Goal: Find specific page/section: Find specific page/section

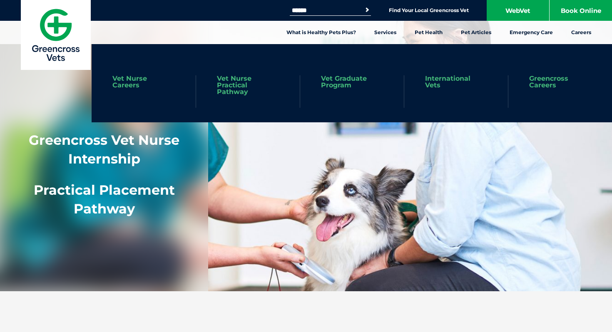
click at [344, 75] on link "Vet Graduate Program" at bounding box center [352, 81] width 62 height 13
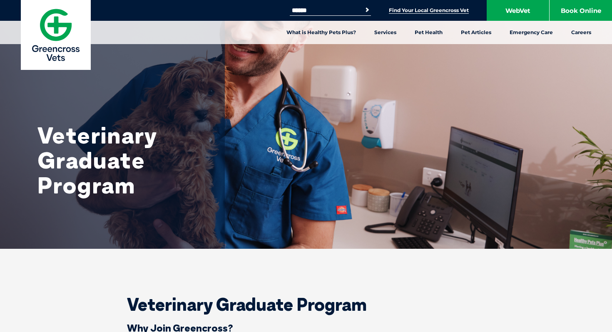
click at [438, 10] on link "Find Your Local Greencross Vet" at bounding box center [429, 10] width 80 height 7
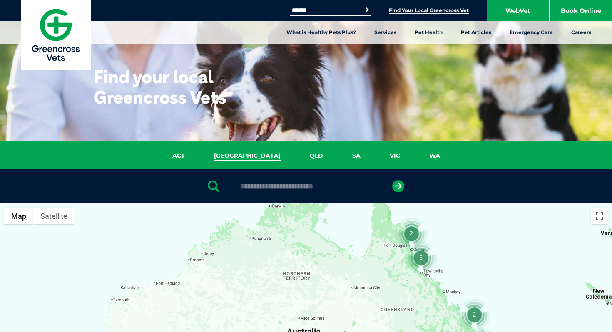
click at [249, 158] on link "NSW" at bounding box center [247, 156] width 96 height 10
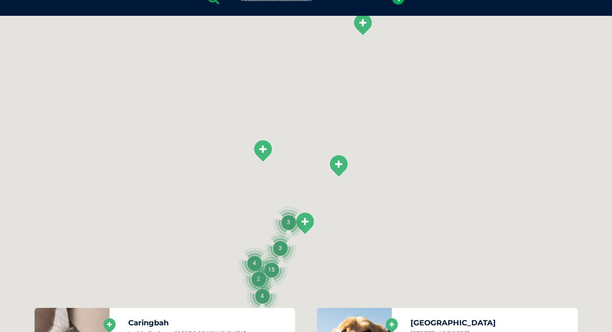
scroll to position [191, 0]
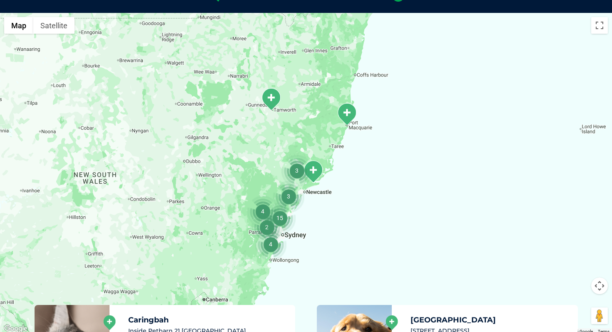
drag, startPoint x: 306, startPoint y: 224, endPoint x: 312, endPoint y: 175, distance: 49.2
click at [312, 174] on img "Tanilba Bay" at bounding box center [313, 171] width 21 height 23
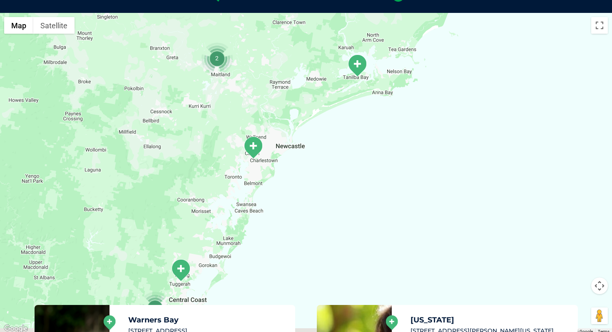
drag, startPoint x: 219, startPoint y: 166, endPoint x: 328, endPoint y: 151, distance: 109.7
click at [329, 151] on div at bounding box center [306, 173] width 612 height 321
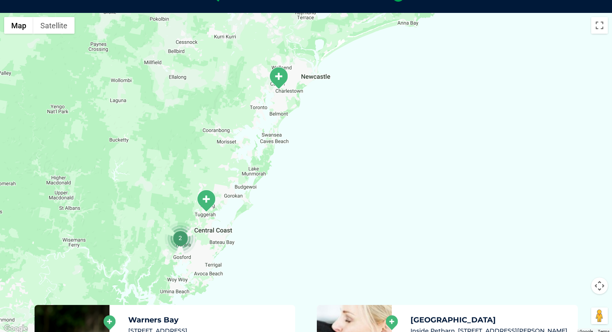
drag, startPoint x: 232, startPoint y: 189, endPoint x: 232, endPoint y: 127, distance: 62.0
click at [233, 125] on div at bounding box center [306, 173] width 612 height 321
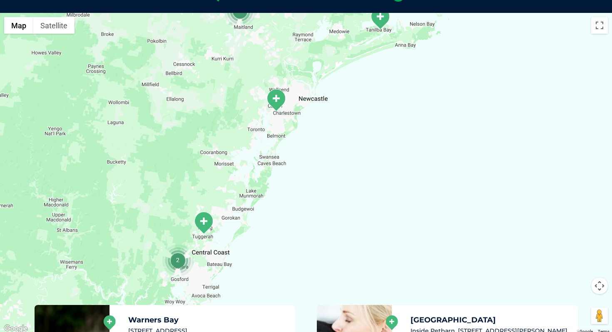
drag, startPoint x: 232, startPoint y: 127, endPoint x: 232, endPoint y: 162, distance: 34.6
click at [232, 162] on div at bounding box center [306, 173] width 612 height 321
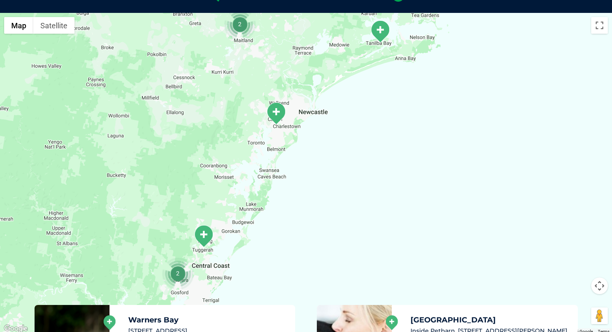
click at [281, 112] on img "Warners Bay" at bounding box center [276, 113] width 21 height 23
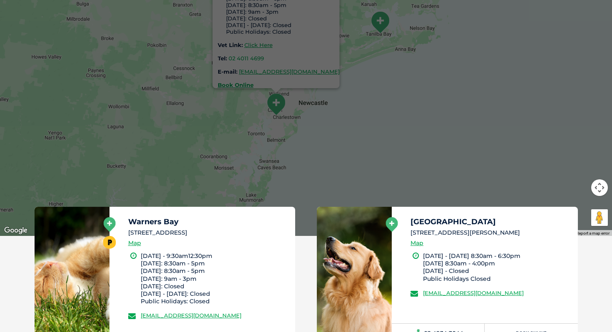
click at [272, 148] on div "Warners Bay 321 Hillsborough Road, Warners Bay NSW 2282 Monday - 9:30am12:30pm …" at bounding box center [306, 75] width 612 height 321
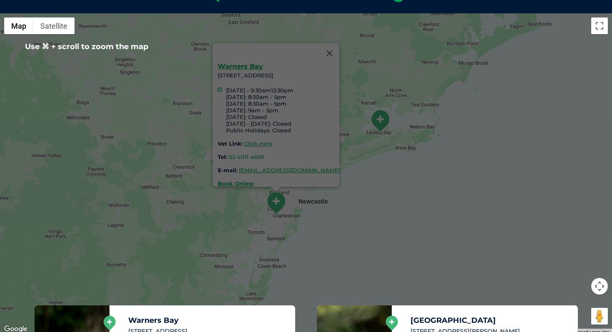
scroll to position [182, 0]
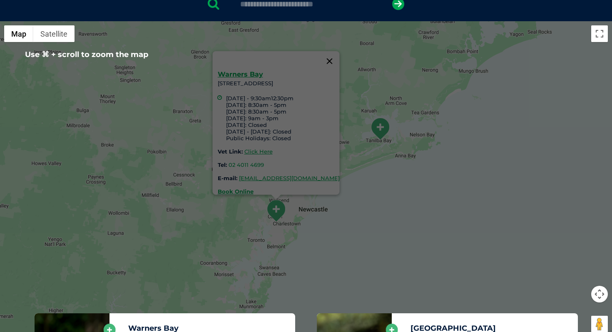
click at [340, 56] on button "Close" at bounding box center [330, 61] width 20 height 20
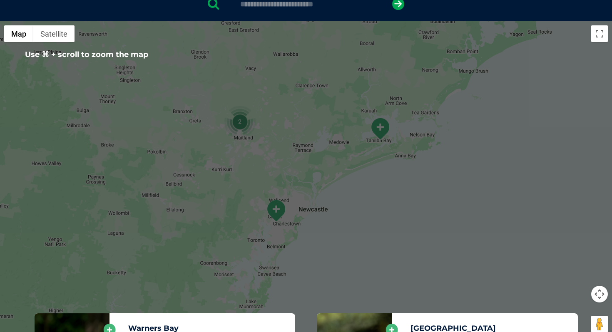
click at [298, 181] on div "To navigate, press the arrow keys." at bounding box center [306, 181] width 612 height 321
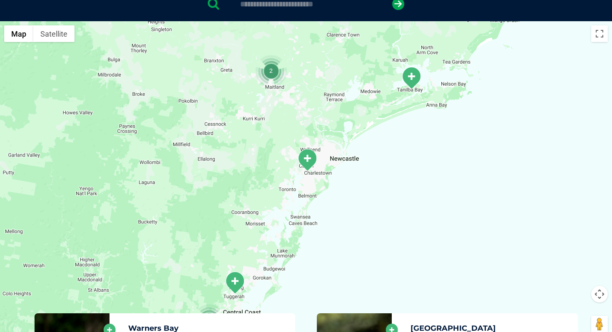
drag, startPoint x: 272, startPoint y: 199, endPoint x: 303, endPoint y: 145, distance: 62.3
click at [303, 145] on div at bounding box center [306, 181] width 612 height 321
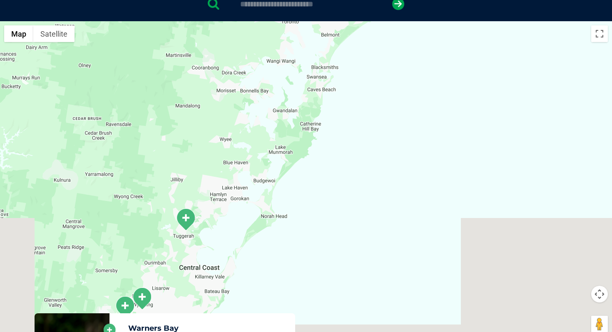
drag, startPoint x: 303, startPoint y: 145, endPoint x: 323, endPoint y: -51, distance: 197.1
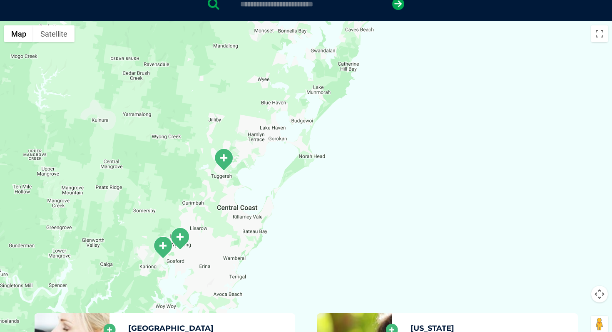
drag, startPoint x: 186, startPoint y: 262, endPoint x: 224, endPoint y: 204, distance: 69.6
click at [224, 204] on div at bounding box center [306, 181] width 612 height 321
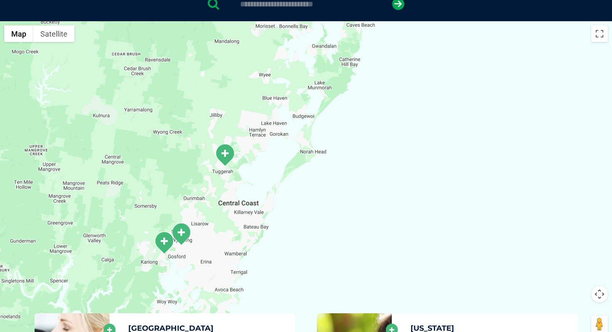
click at [183, 233] on img "Wyoming" at bounding box center [181, 234] width 21 height 23
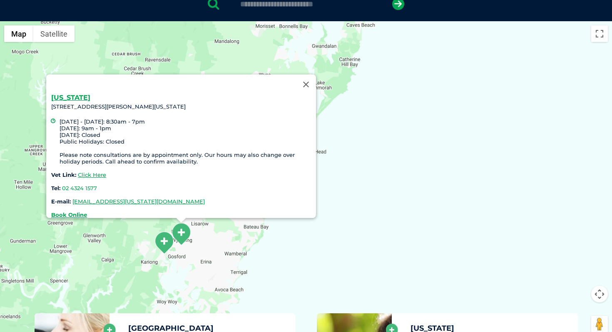
click at [268, 232] on div "Wyoming 24 Cary Street, Wyoming NSW 2250 Monday - Friday: 8:30am - 7pm Saturday…" at bounding box center [306, 181] width 612 height 321
click at [251, 251] on div "Wyoming 24 Cary Street, Wyoming NSW 2250 Monday - Friday: 8:30am - 7pm Saturday…" at bounding box center [306, 181] width 612 height 321
click at [305, 88] on button "Close" at bounding box center [306, 85] width 20 height 20
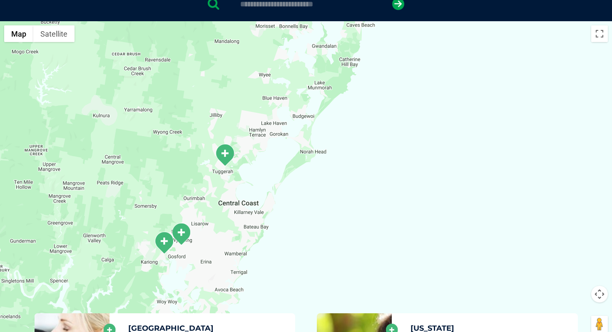
click at [222, 159] on img "Wyong" at bounding box center [224, 155] width 21 height 23
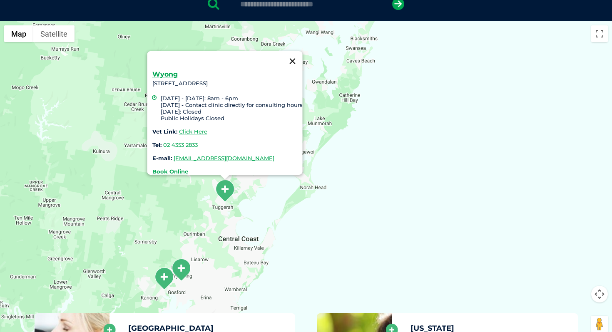
click at [298, 55] on button "Close" at bounding box center [293, 61] width 20 height 20
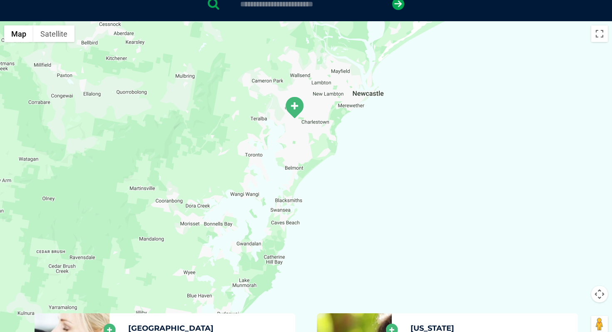
drag, startPoint x: 329, startPoint y: 77, endPoint x: 239, endPoint y: 268, distance: 210.9
click at [239, 268] on div at bounding box center [306, 181] width 612 height 321
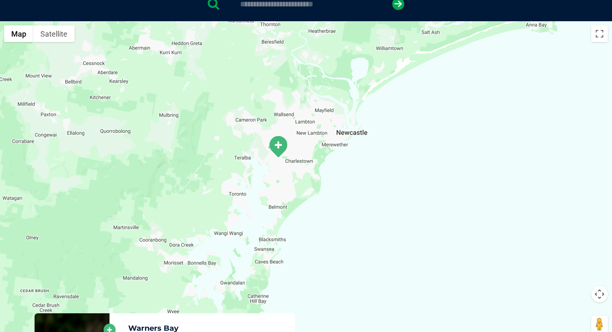
drag, startPoint x: 239, startPoint y: 268, endPoint x: 239, endPoint y: 279, distance: 10.8
click at [239, 279] on div at bounding box center [306, 181] width 612 height 321
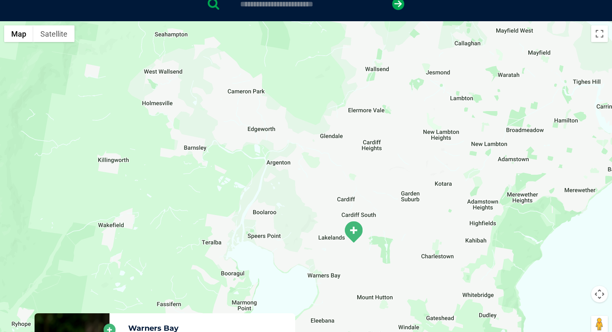
drag, startPoint x: 233, startPoint y: 122, endPoint x: 253, endPoint y: 123, distance: 20.0
click at [254, 123] on div at bounding box center [306, 181] width 612 height 321
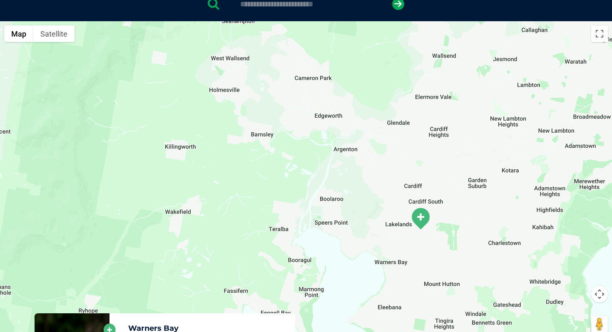
drag, startPoint x: 163, startPoint y: 76, endPoint x: 232, endPoint y: 63, distance: 69.6
click at [232, 63] on div at bounding box center [306, 181] width 612 height 321
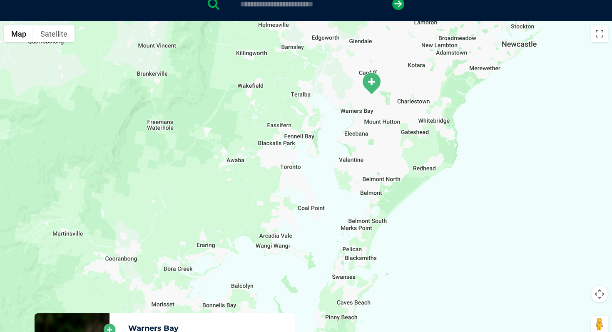
drag, startPoint x: 226, startPoint y: 99, endPoint x: 266, endPoint y: 75, distance: 46.6
click at [266, 75] on div at bounding box center [306, 181] width 612 height 321
click at [236, 125] on div at bounding box center [306, 181] width 612 height 321
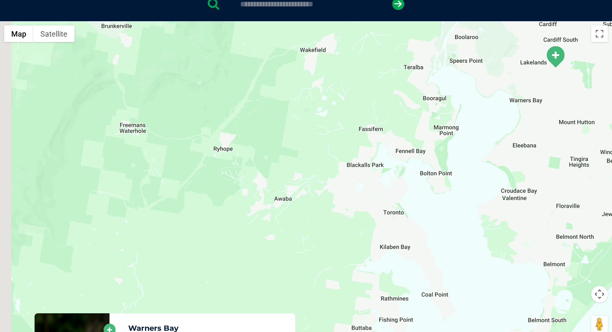
drag, startPoint x: 221, startPoint y: 118, endPoint x: 280, endPoint y: 126, distance: 59.7
click at [280, 126] on div at bounding box center [306, 181] width 612 height 321
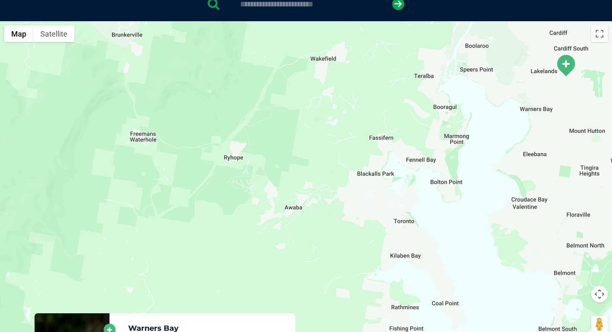
drag, startPoint x: 280, startPoint y: 126, endPoint x: 280, endPoint y: 134, distance: 8.3
click at [280, 134] on div at bounding box center [306, 181] width 612 height 321
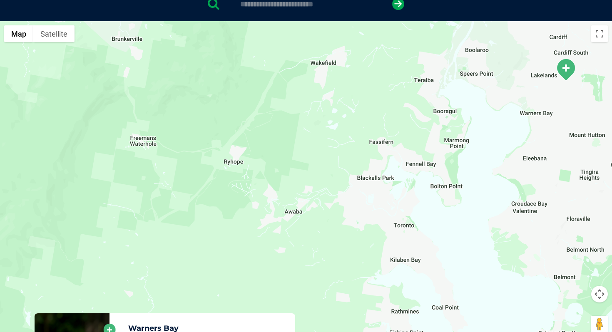
drag, startPoint x: 280, startPoint y: 134, endPoint x: 257, endPoint y: 126, distance: 24.2
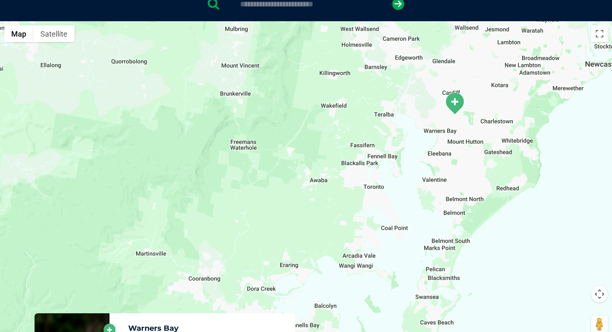
drag, startPoint x: 411, startPoint y: 177, endPoint x: 476, endPoint y: 189, distance: 66.0
click at [476, 189] on div at bounding box center [306, 181] width 612 height 321
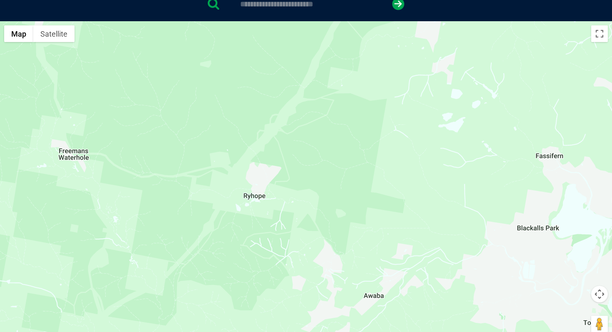
drag, startPoint x: 279, startPoint y: 140, endPoint x: 503, endPoint y: 182, distance: 228.0
click at [503, 182] on div at bounding box center [306, 181] width 612 height 321
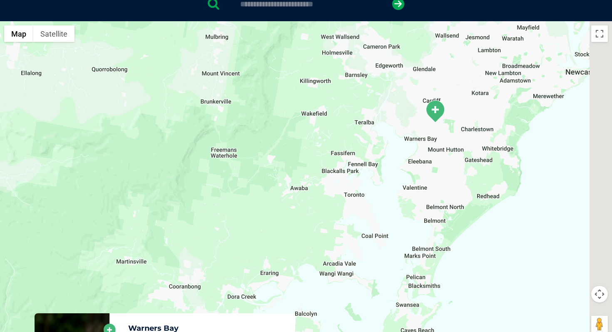
drag, startPoint x: 503, startPoint y: 182, endPoint x: 296, endPoint y: 152, distance: 209.5
click at [296, 152] on div at bounding box center [306, 181] width 612 height 321
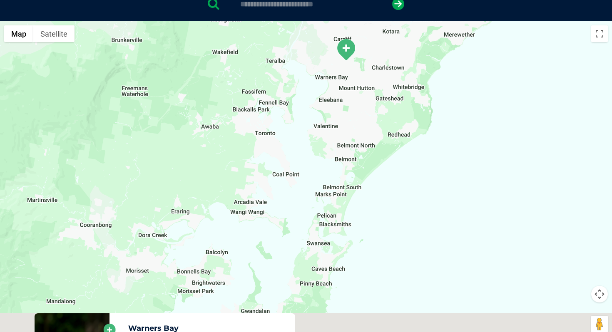
drag, startPoint x: 391, startPoint y: 177, endPoint x: 371, endPoint y: 128, distance: 53.0
click at [371, 128] on div at bounding box center [306, 181] width 612 height 321
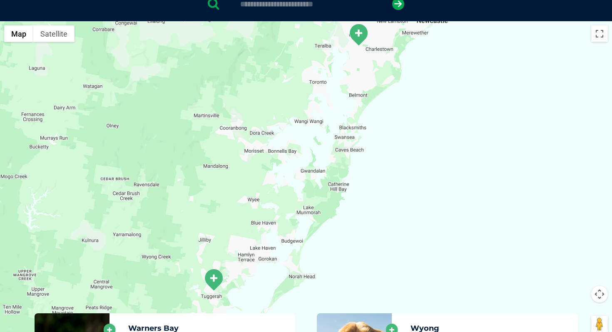
drag, startPoint x: 294, startPoint y: 214, endPoint x: 297, endPoint y: 164, distance: 49.6
click at [297, 164] on div at bounding box center [306, 181] width 612 height 321
click at [360, 33] on img "Warners Bay" at bounding box center [358, 35] width 21 height 23
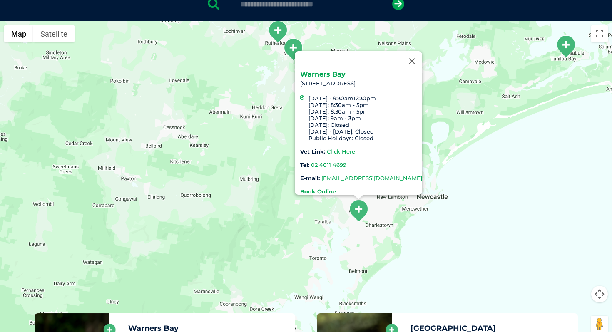
click at [327, 148] on link "Click Here" at bounding box center [341, 151] width 28 height 7
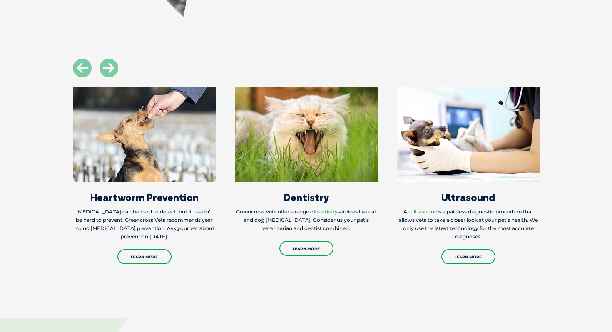
scroll to position [680, 0]
